Goal: Task Accomplishment & Management: Manage account settings

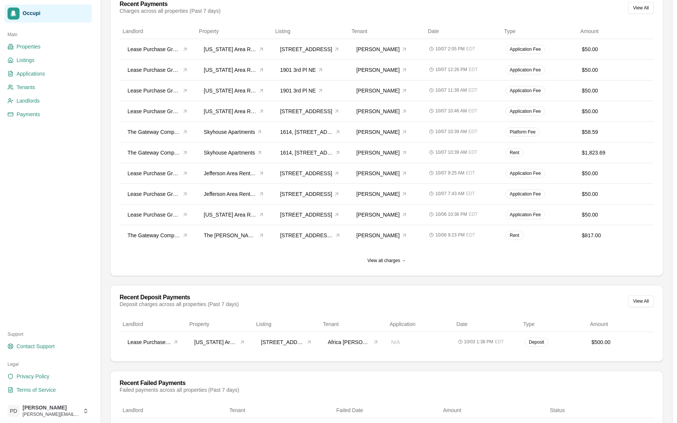
scroll to position [306, 0]
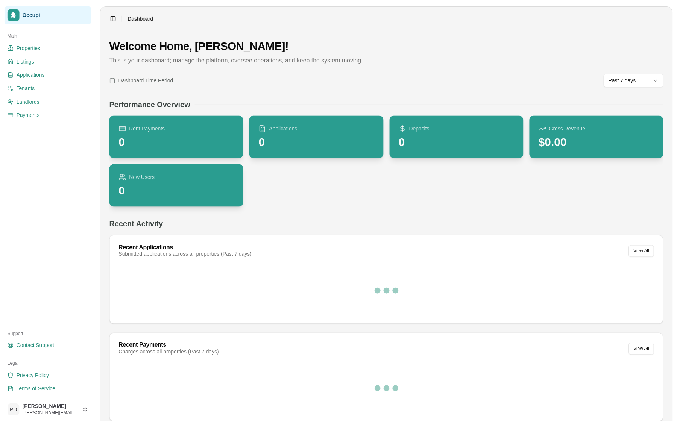
scroll to position [207, 0]
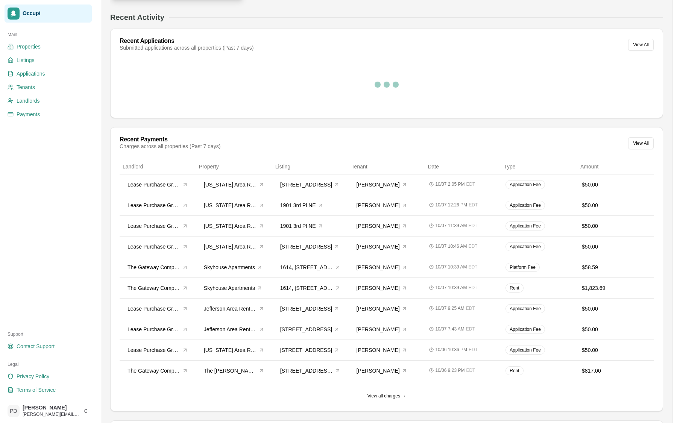
click at [28, 14] on span "Occupi" at bounding box center [56, 13] width 66 height 7
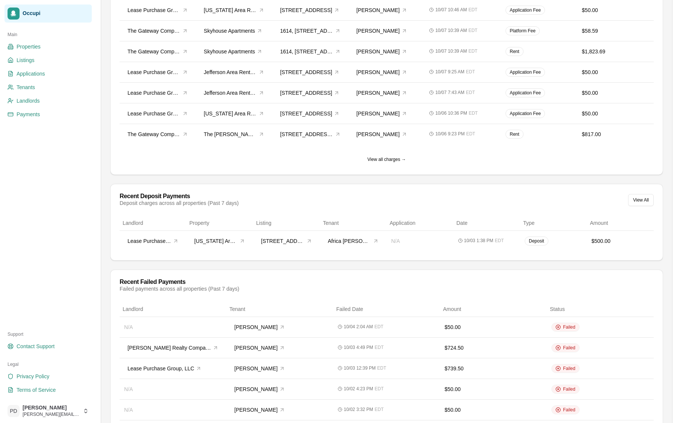
scroll to position [541, 0]
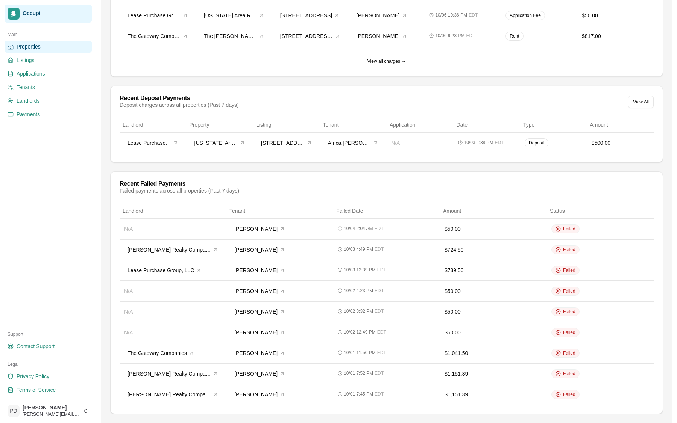
click at [31, 50] on span "Properties" at bounding box center [29, 47] width 24 height 8
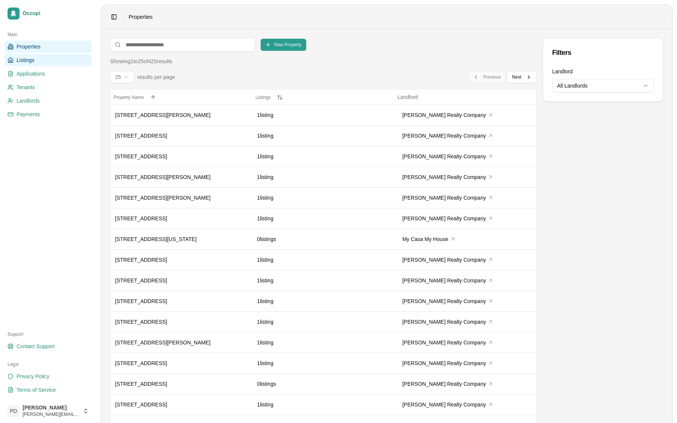
click at [29, 60] on span "Listings" at bounding box center [26, 60] width 18 height 8
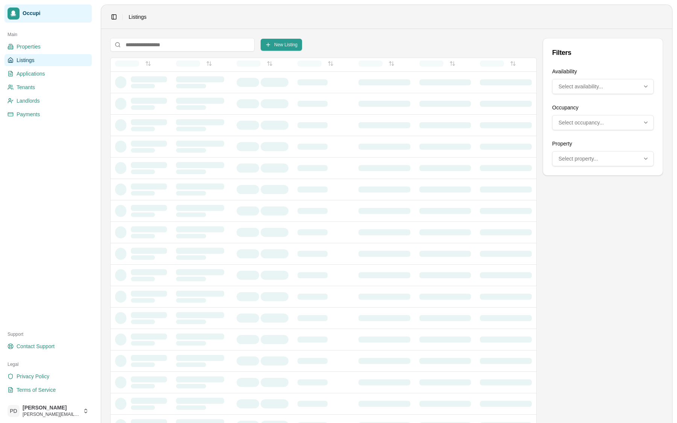
click at [27, 14] on span "Occupi" at bounding box center [56, 13] width 66 height 7
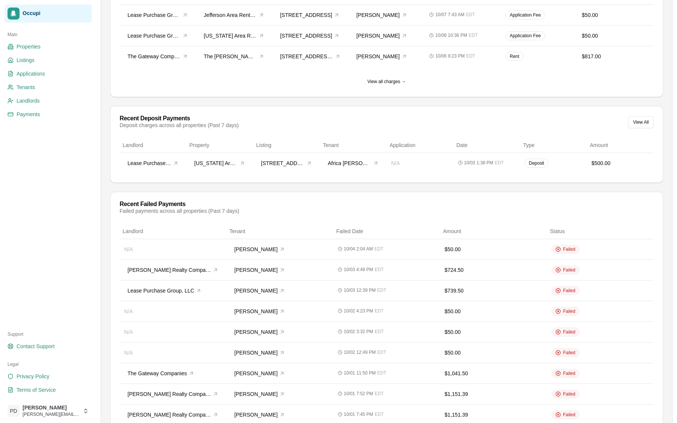
scroll to position [537, 0]
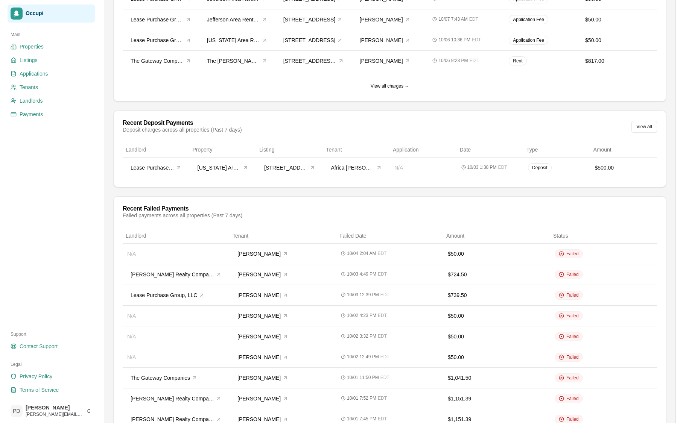
scroll to position [541, 0]
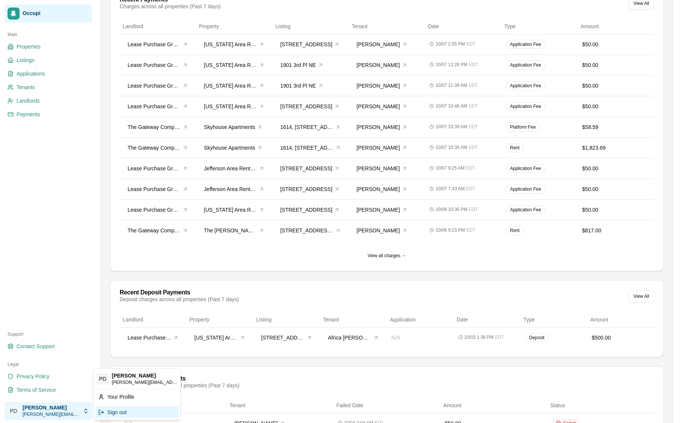
click at [129, 411] on div "Sign out" at bounding box center [137, 412] width 84 height 12
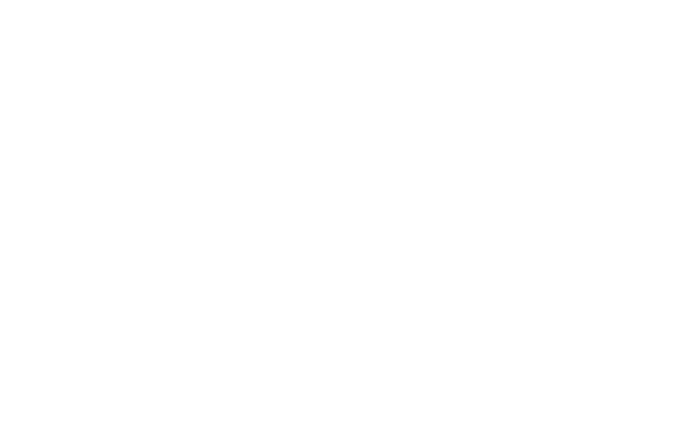
scroll to position [0, 0]
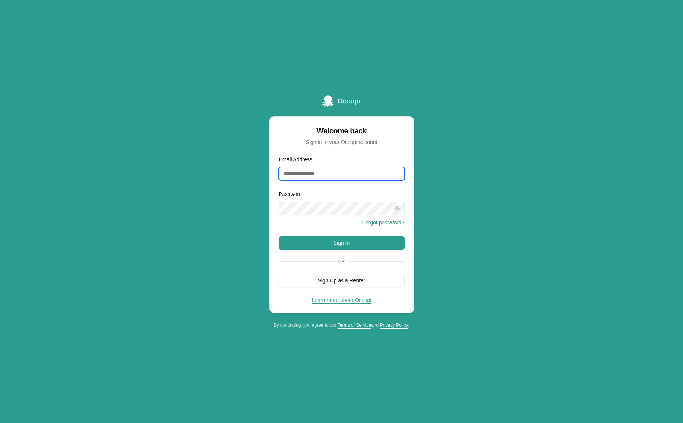
click at [342, 178] on input "Email Address" at bounding box center [342, 174] width 126 height 14
type input "**********"
click at [338, 238] on button "Sign In" at bounding box center [342, 243] width 126 height 14
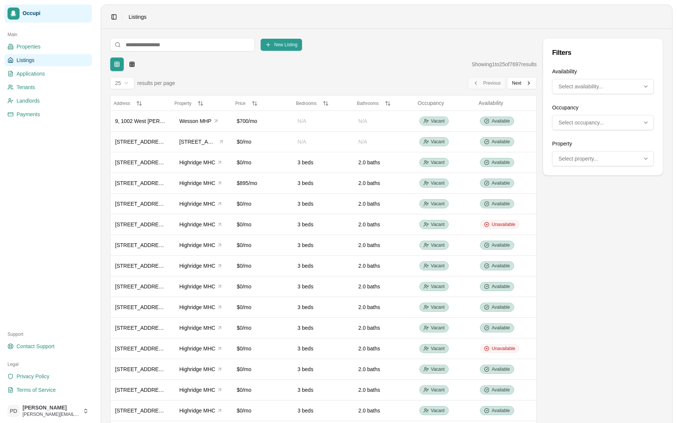
click at [38, 12] on span "Occupi" at bounding box center [56, 13] width 66 height 7
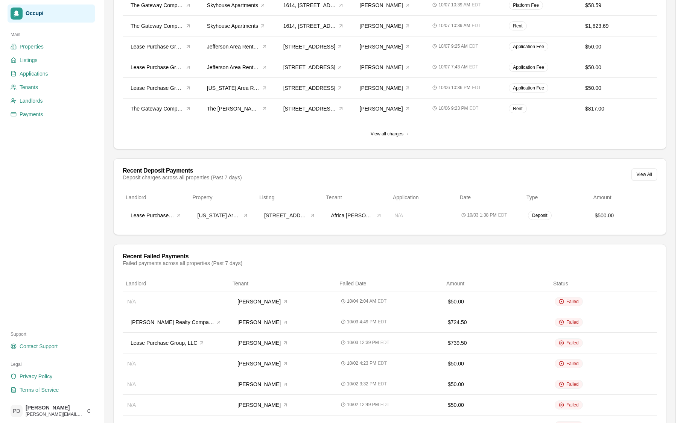
scroll to position [541, 0]
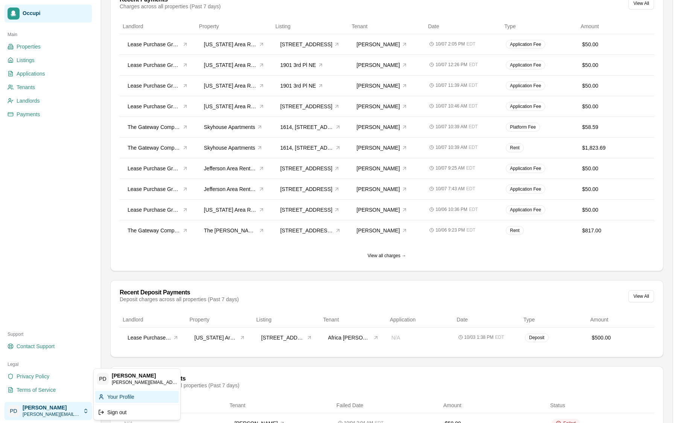
click at [131, 397] on div "Your Profile" at bounding box center [137, 397] width 84 height 12
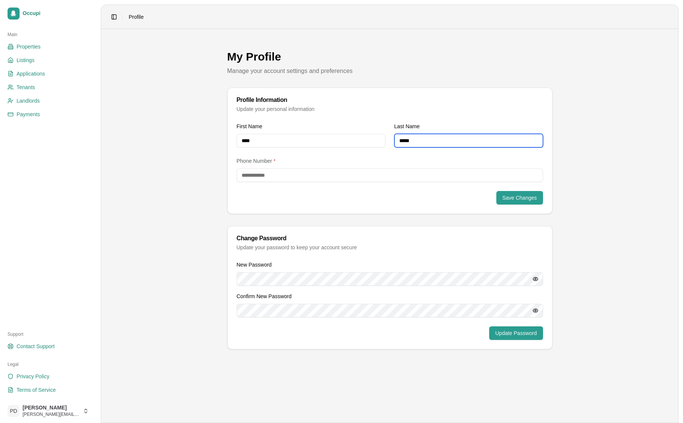
click at [441, 142] on input "*****" at bounding box center [468, 141] width 149 height 14
type input "**********"
click at [513, 199] on button "Save Changes" at bounding box center [519, 198] width 47 height 14
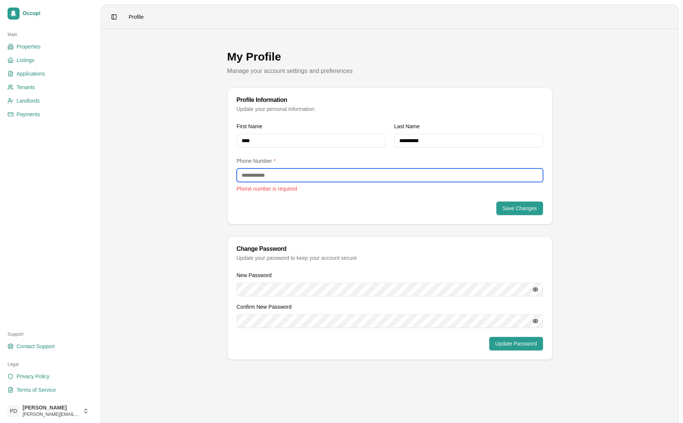
click at [302, 176] on input "tel" at bounding box center [390, 176] width 306 height 14
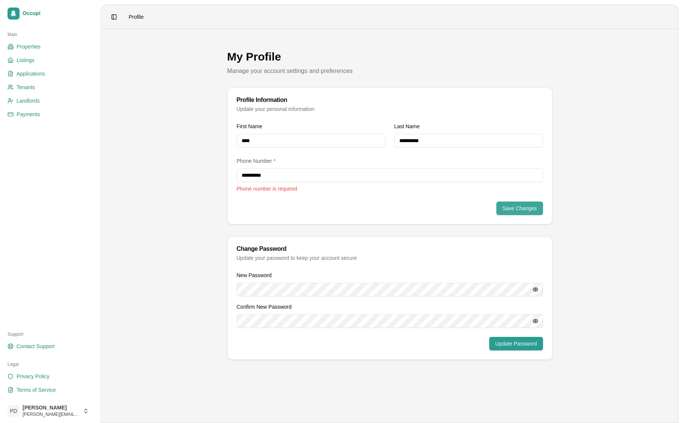
type input "**********"
click at [510, 205] on div "**********" at bounding box center [390, 173] width 324 height 102
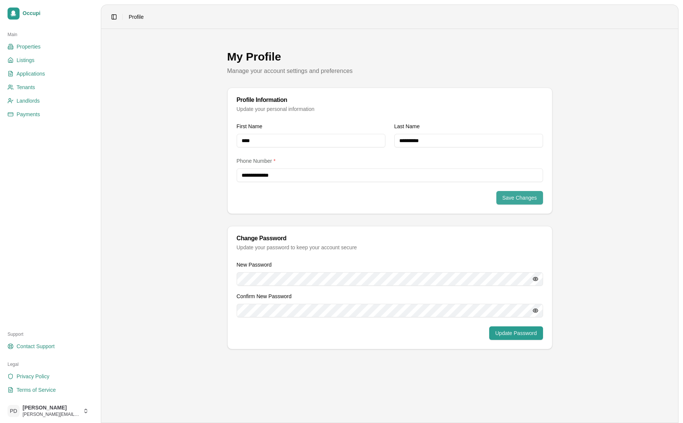
click at [505, 196] on button "Save Changes" at bounding box center [519, 198] width 47 height 14
click at [32, 16] on span "Occupi" at bounding box center [56, 13] width 66 height 7
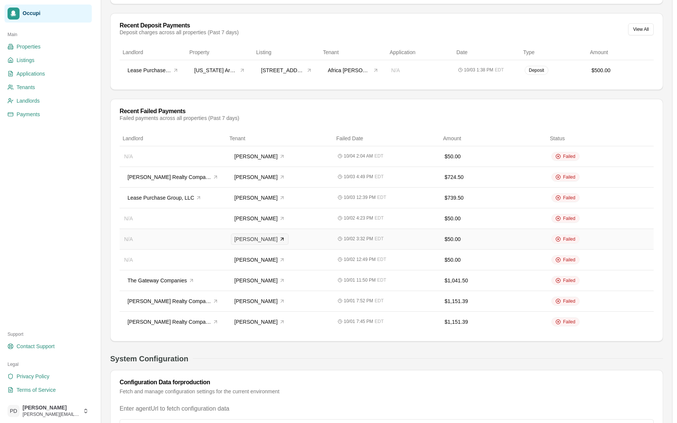
scroll to position [662, 0]
